Goal: Information Seeking & Learning: Understand process/instructions

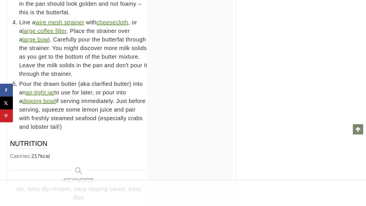
scroll to position [5742, 0]
